Goal: Task Accomplishment & Management: Use online tool/utility

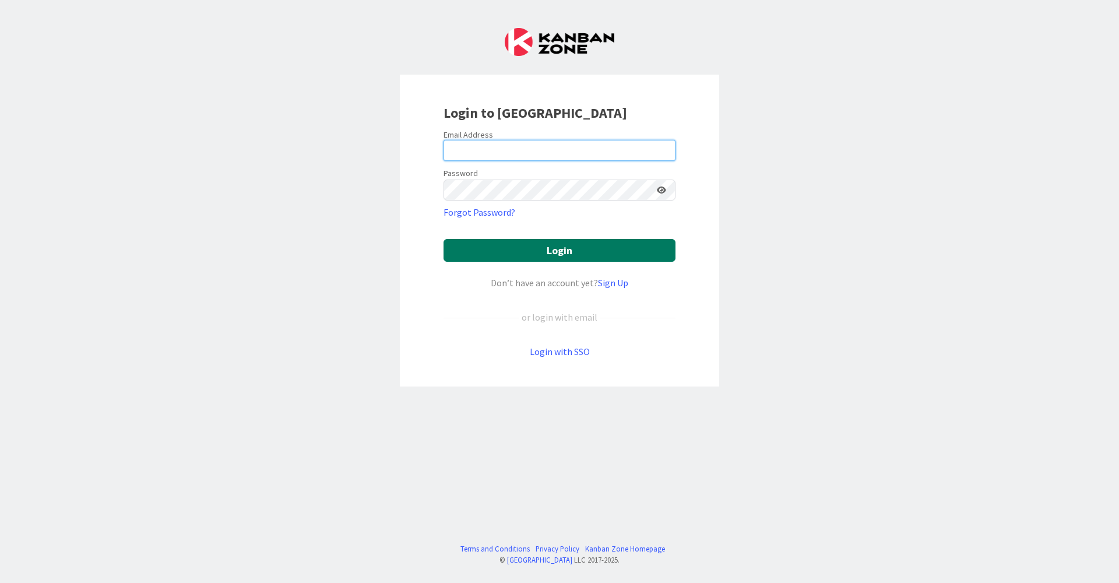
type input "[EMAIL_ADDRESS][DOMAIN_NAME]"
click at [624, 246] on button "Login" at bounding box center [559, 250] width 232 height 23
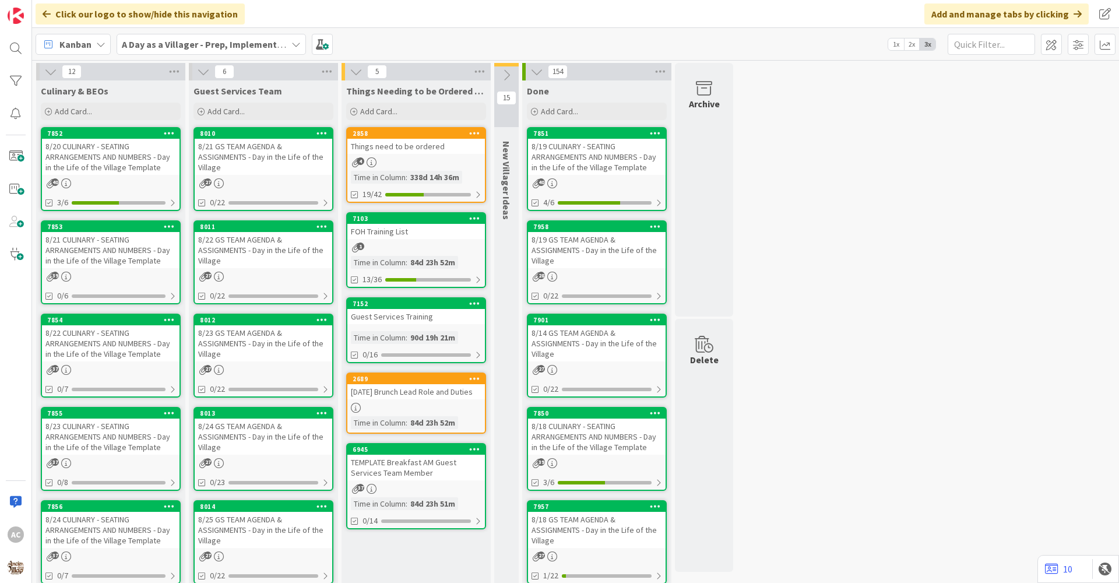
click at [146, 266] on div "8/21 CULINARY - SEATING ARRANGEMENTS AND NUMBERS - Day in the Life of the Villa…" at bounding box center [111, 250] width 138 height 36
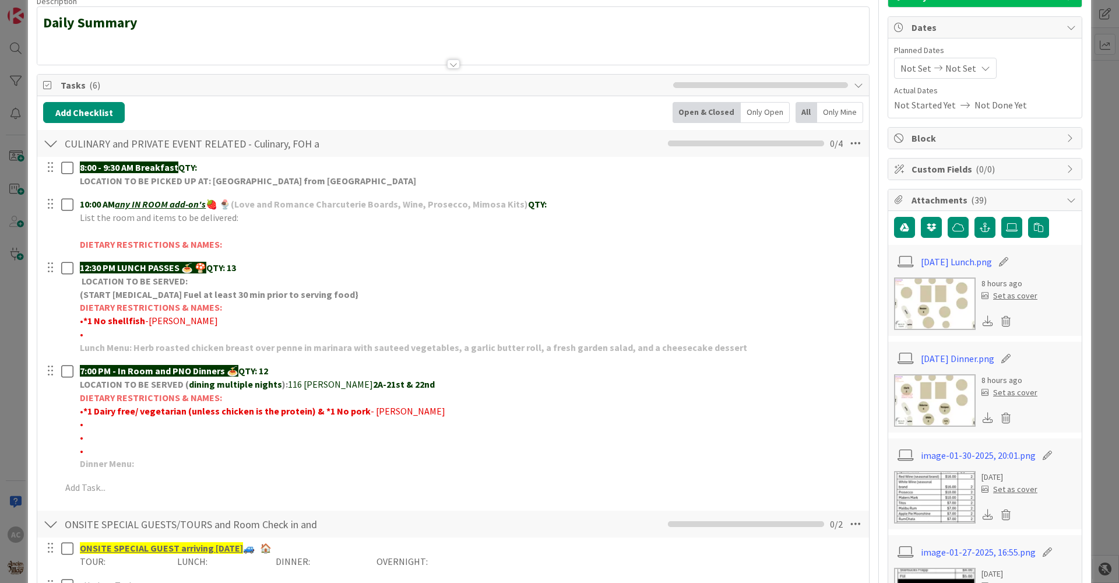
scroll to position [117, 0]
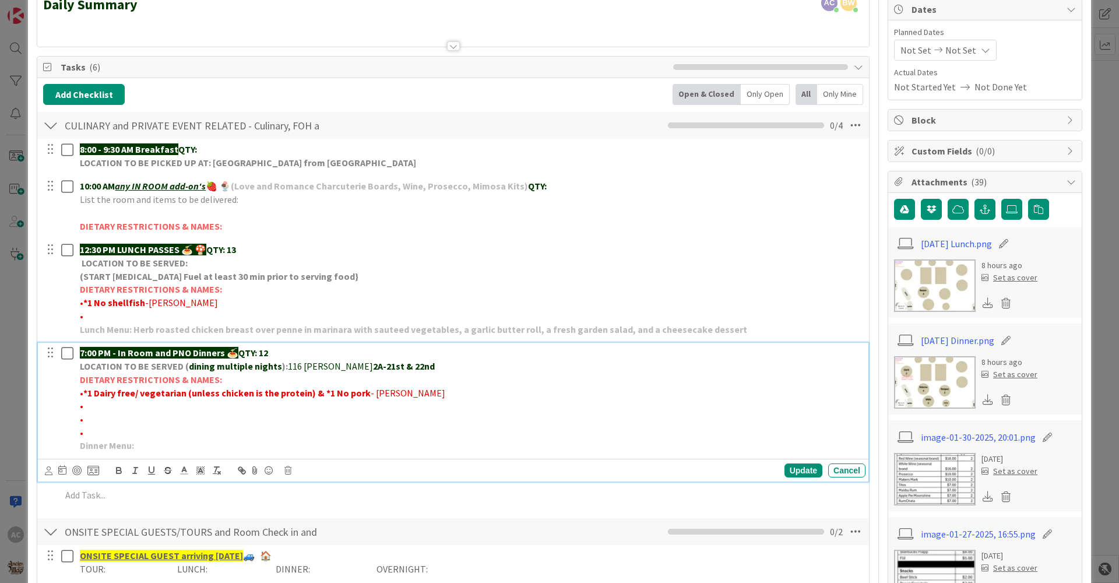
click at [138, 448] on p "Dinner Menu:" at bounding box center [470, 445] width 781 height 13
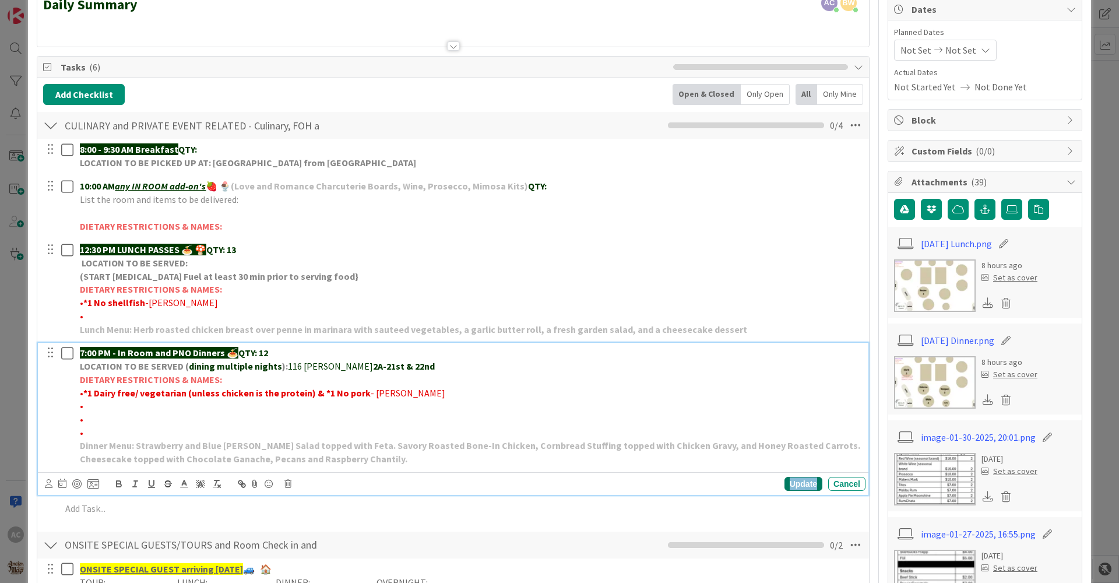
click at [795, 482] on div "Update" at bounding box center [803, 484] width 38 height 14
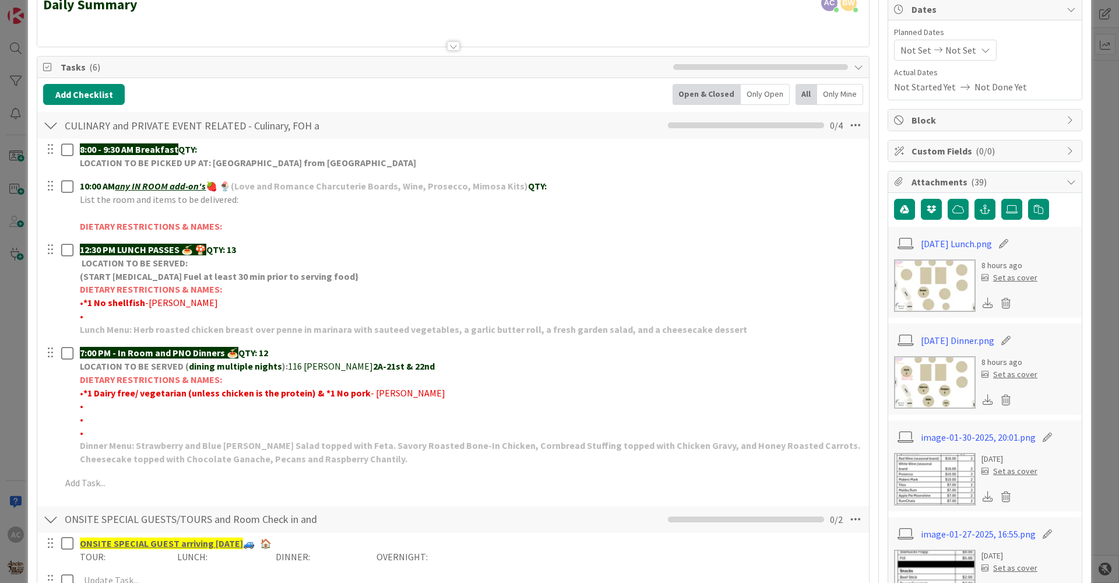
scroll to position [0, 0]
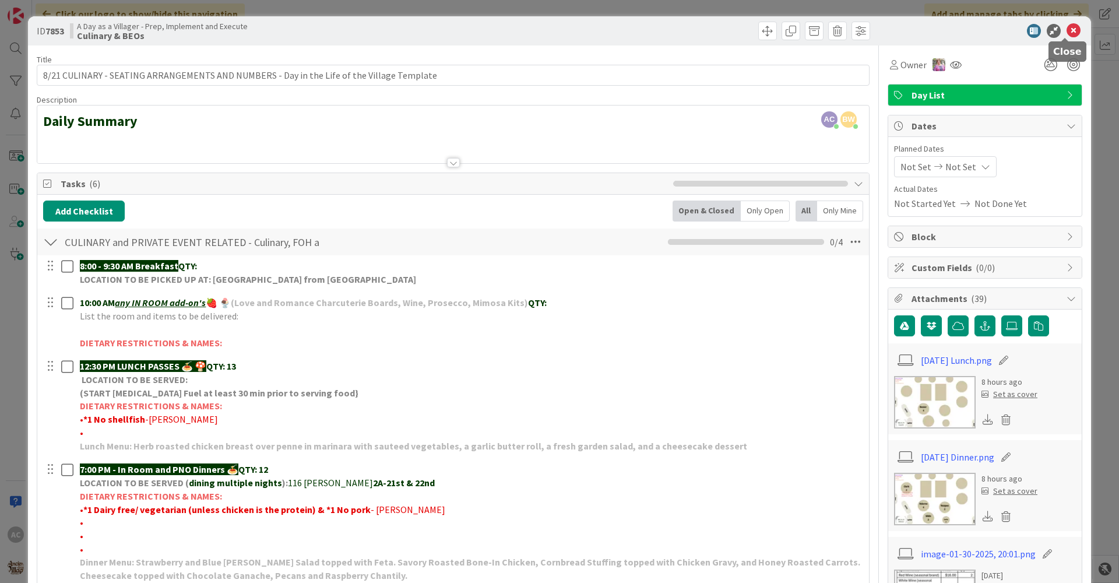
click at [1067, 27] on icon at bounding box center [1073, 31] width 14 height 14
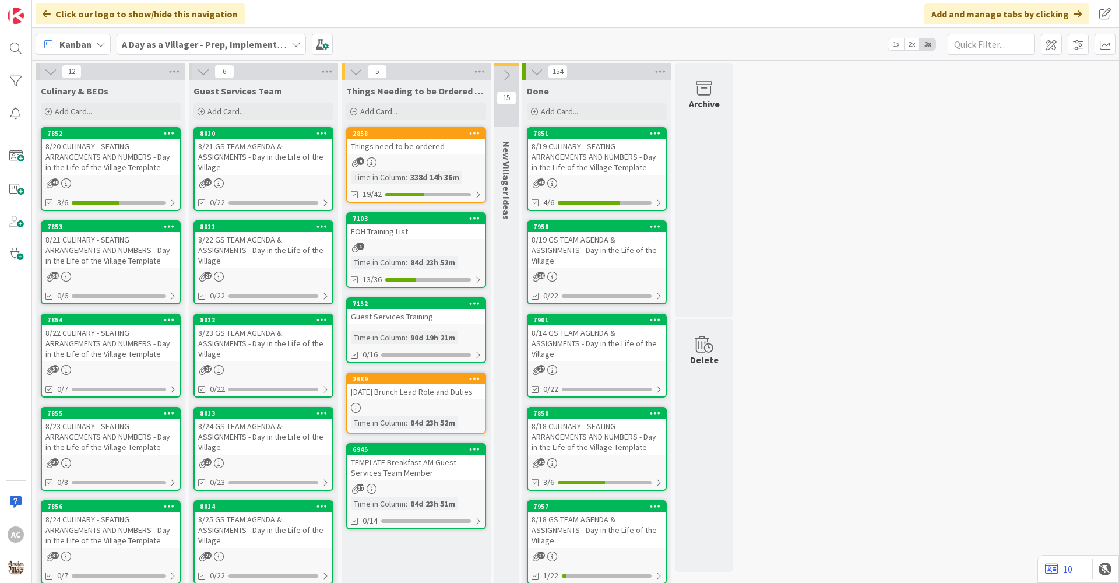
click at [71, 353] on div "8/22 CULINARY - SEATING ARRANGEMENTS AND NUMBERS - Day in the Life of the Villa…" at bounding box center [111, 343] width 138 height 36
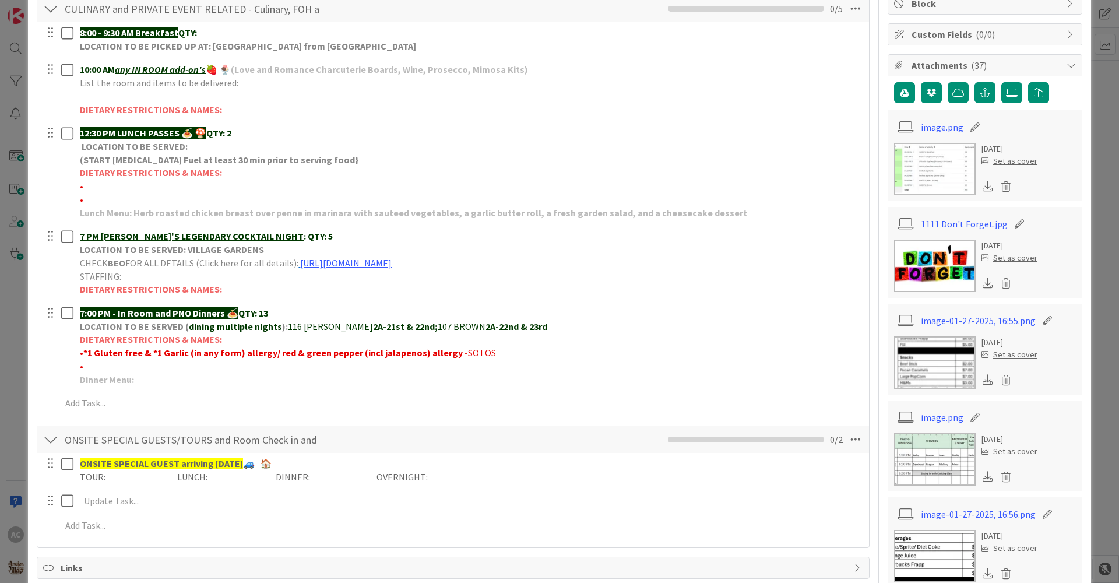
scroll to position [175, 0]
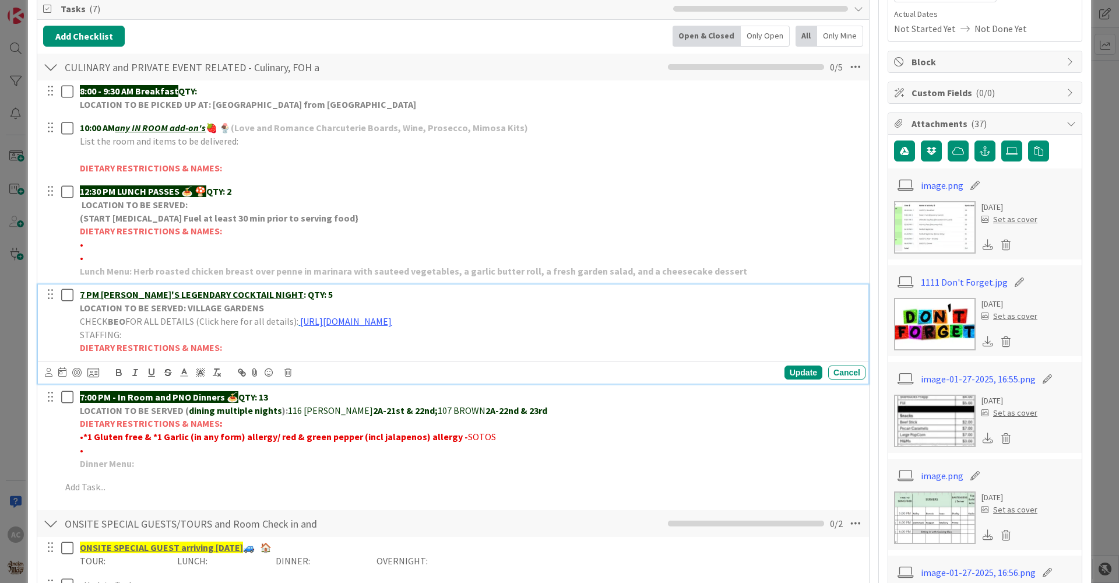
click at [339, 327] on p "CHECK BEO FOR ALL DETAILS (Click here for all details): [URL][DOMAIN_NAME]" at bounding box center [470, 321] width 781 height 13
click at [474, 340] on link "[URL][DOMAIN_NAME]" at bounding box center [436, 343] width 80 height 15
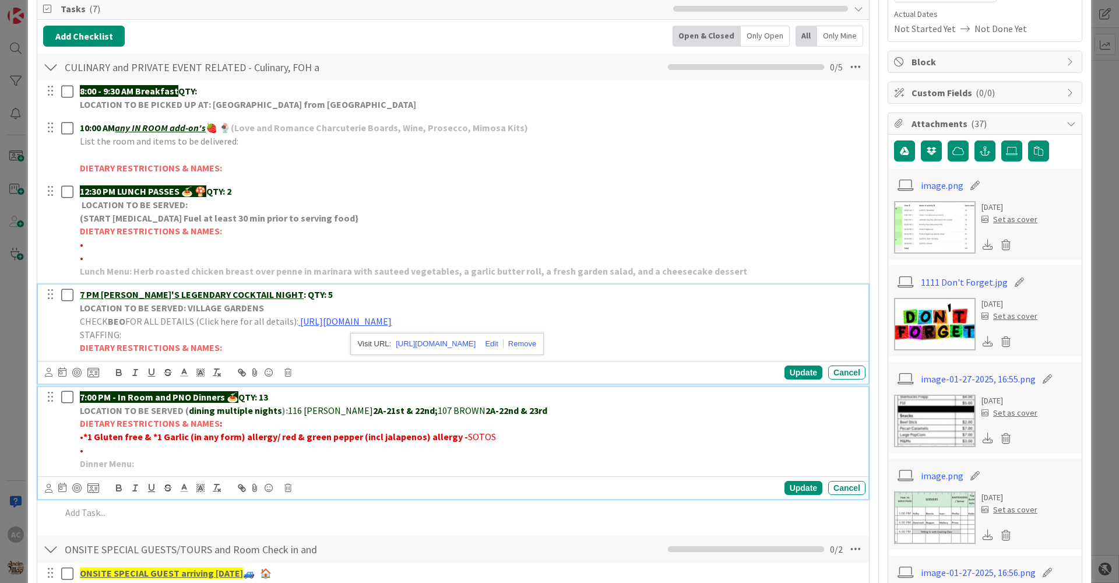
click at [168, 458] on p "Dinner Menu:" at bounding box center [470, 463] width 781 height 13
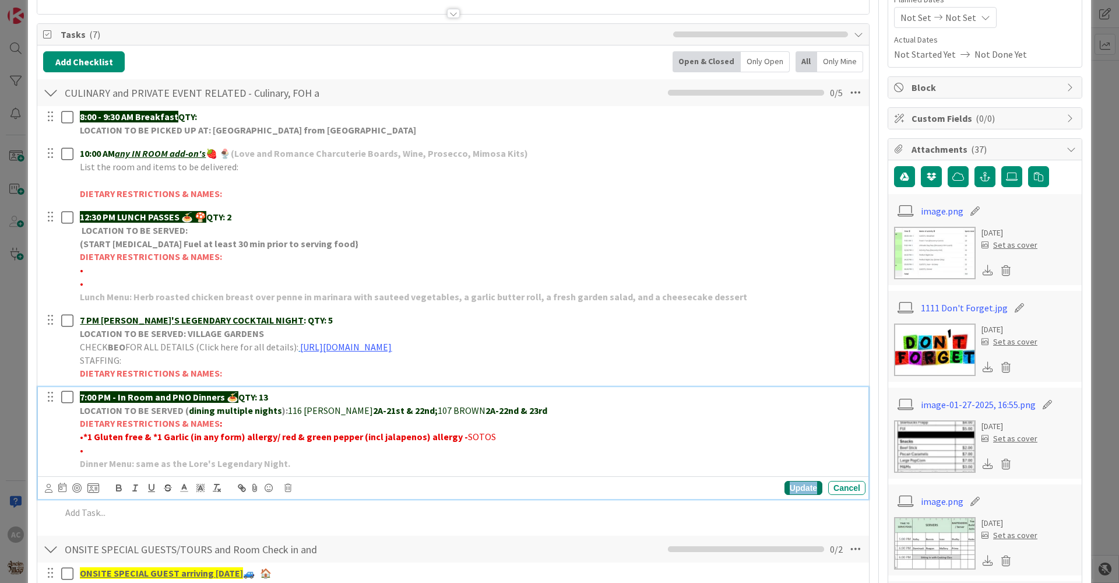
click at [790, 489] on div "Update" at bounding box center [803, 488] width 38 height 14
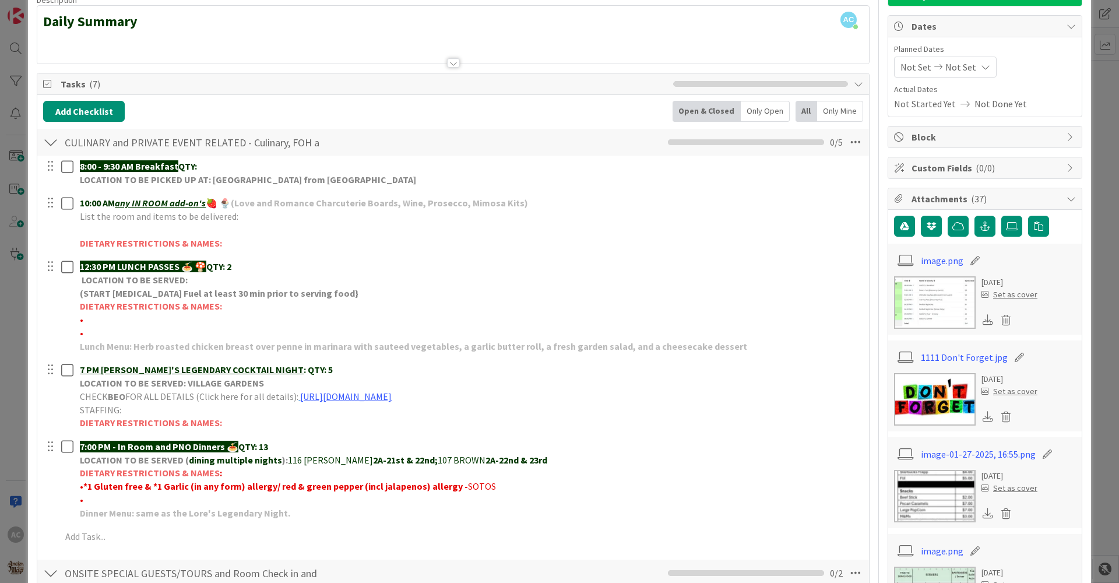
scroll to position [0, 0]
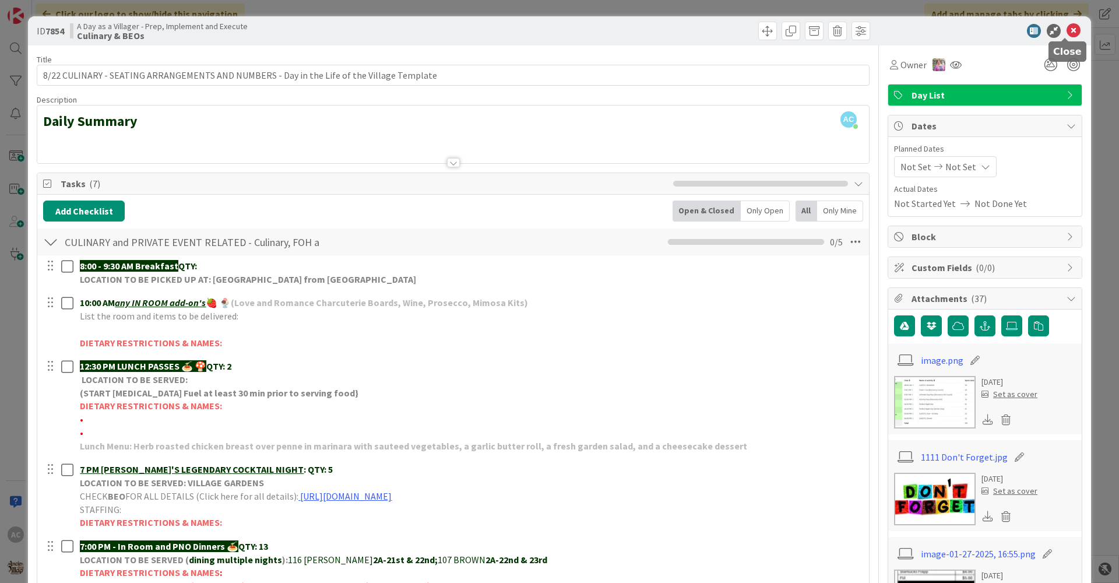
click at [1066, 33] on icon at bounding box center [1073, 31] width 14 height 14
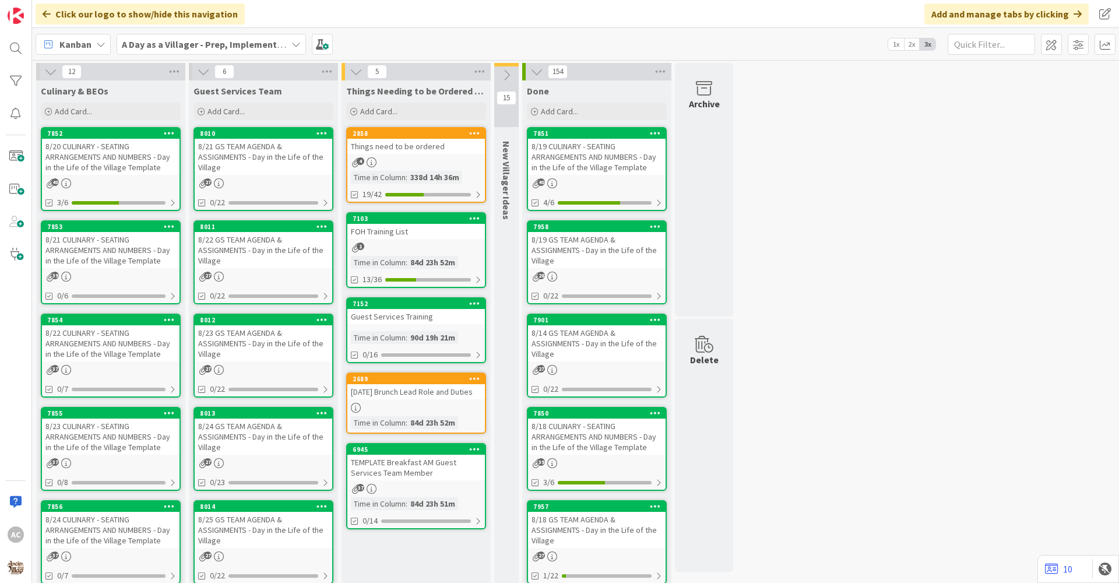
click at [105, 448] on div "8/23 CULINARY - SEATING ARRANGEMENTS AND NUMBERS - Day in the Life of the Villa…" at bounding box center [111, 436] width 138 height 36
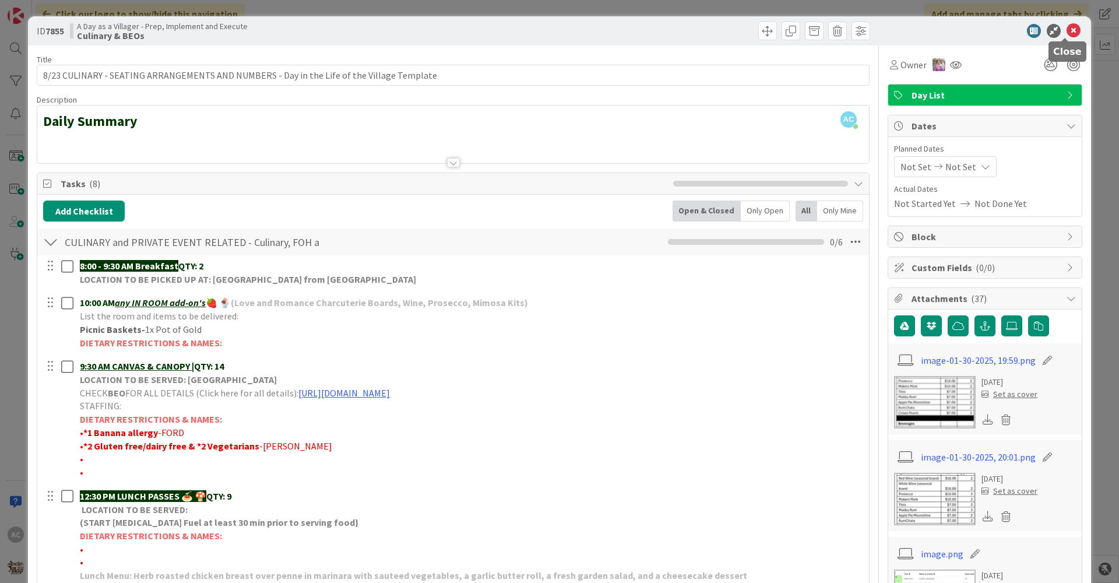
click at [1066, 30] on icon at bounding box center [1073, 31] width 14 height 14
